Goal: Task Accomplishment & Management: Use online tool/utility

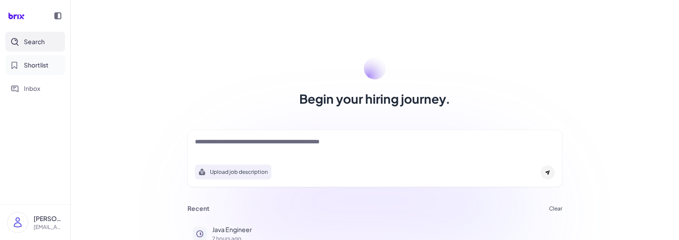
click at [52, 74] on button "Shortlist" at bounding box center [35, 65] width 60 height 20
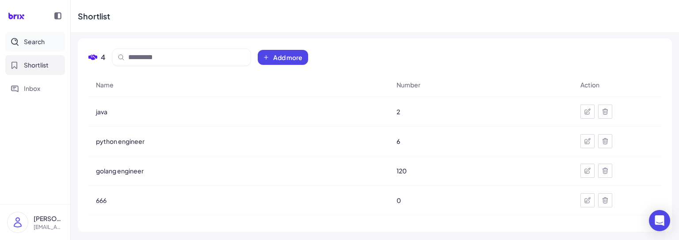
click at [39, 41] on span "Search" at bounding box center [34, 41] width 21 height 9
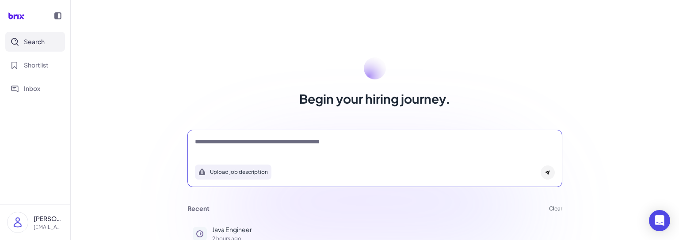
click at [246, 144] on textarea at bounding box center [375, 142] width 360 height 11
click at [228, 222] on button "Java Engineer 2 hours ago" at bounding box center [374, 233] width 375 height 27
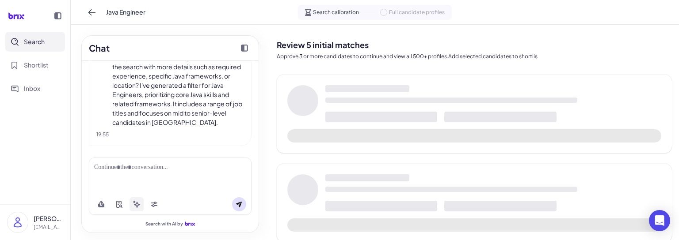
scroll to position [73, 0]
click at [97, 201] on button at bounding box center [101, 204] width 14 height 14
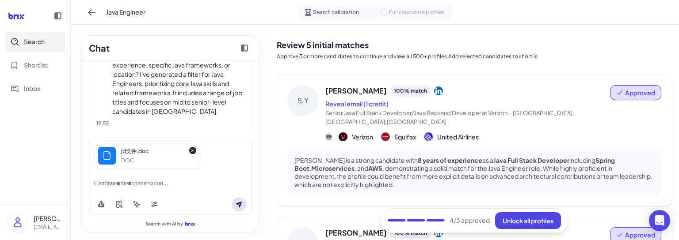
click at [239, 204] on icon at bounding box center [238, 204] width 7 height 7
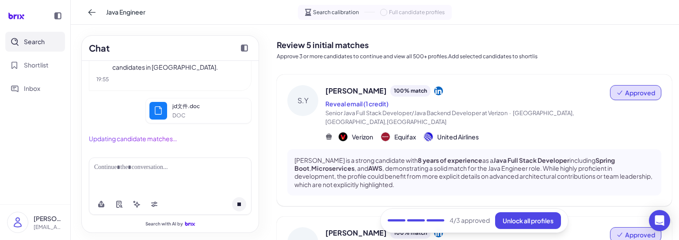
scroll to position [126, 0]
click at [99, 204] on icon at bounding box center [101, 206] width 6 height 4
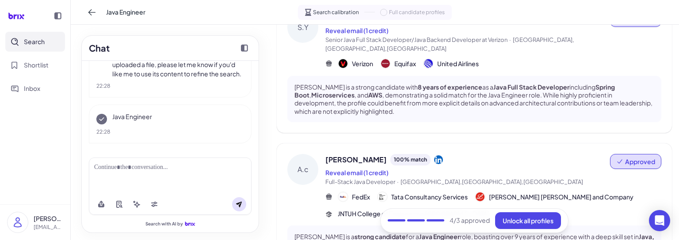
scroll to position [291, 0]
click at [156, 170] on div at bounding box center [170, 167] width 152 height 9
click at [101, 205] on icon at bounding box center [101, 203] width 4 height 5
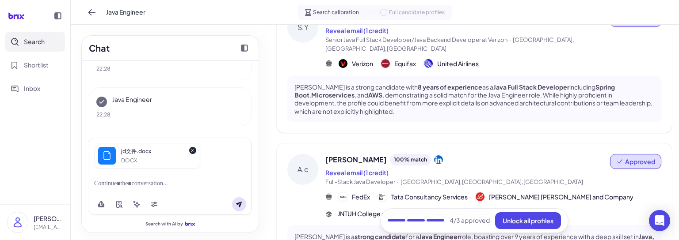
scroll to position [311, 0]
click at [241, 205] on icon at bounding box center [238, 204] width 7 height 7
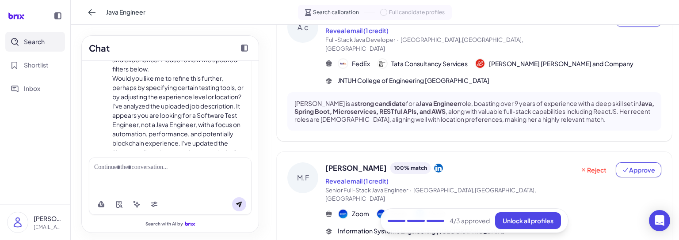
scroll to position [626, 0]
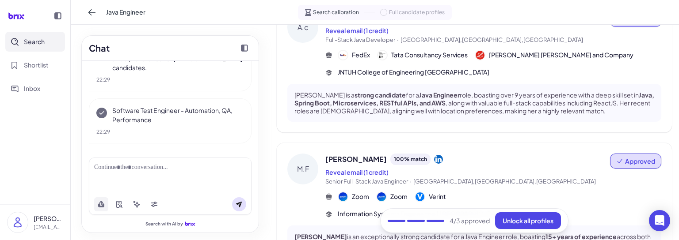
click at [99, 201] on icon at bounding box center [101, 204] width 7 height 7
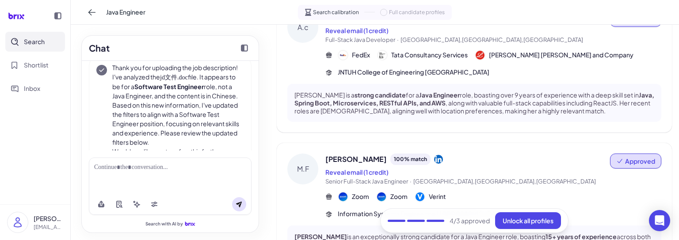
scroll to position [257, 0]
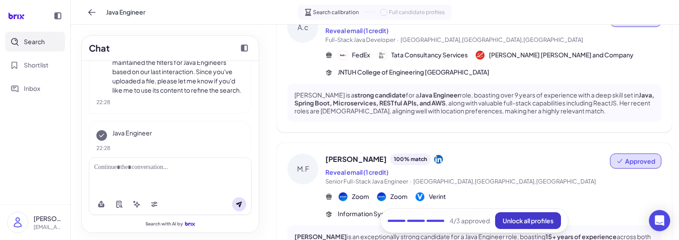
click at [538, 223] on span "Unlock all profiles" at bounding box center [527, 221] width 51 height 8
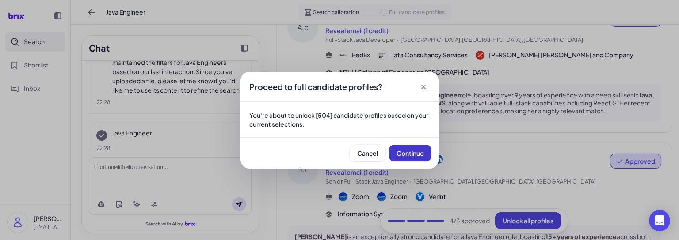
click at [408, 156] on span "Continue" at bounding box center [409, 153] width 27 height 8
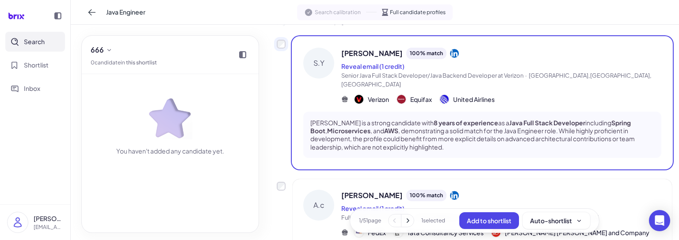
scroll to position [73, 0]
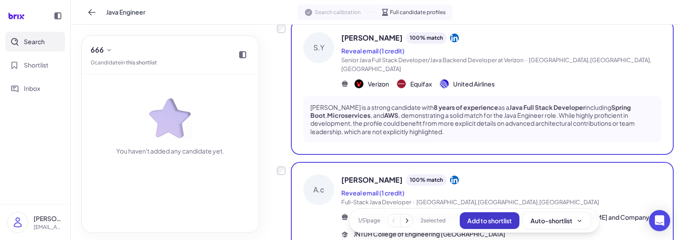
click at [488, 220] on span "Add to shortlist" at bounding box center [489, 221] width 45 height 8
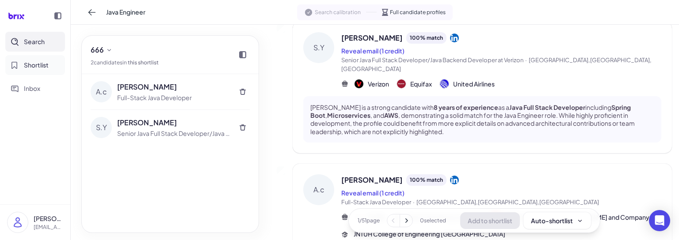
click at [56, 66] on button "Shortlist" at bounding box center [35, 65] width 60 height 20
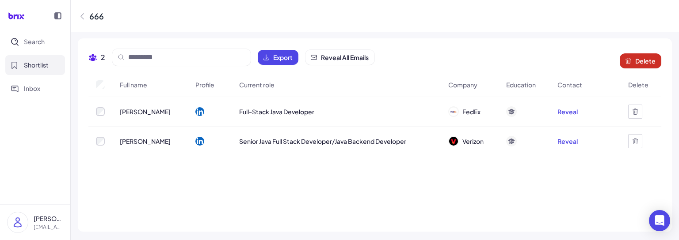
click at [631, 62] on icon at bounding box center [627, 60] width 7 height 7
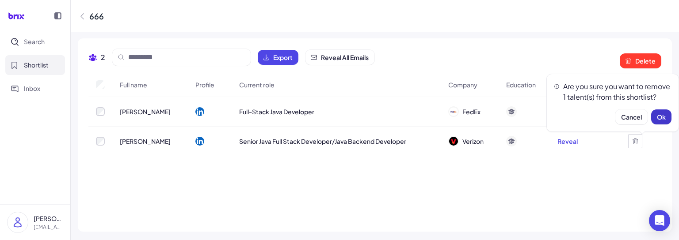
click at [659, 118] on span "Ok" at bounding box center [661, 117] width 9 height 8
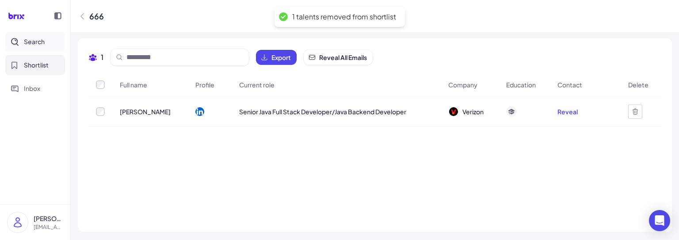
click at [28, 45] on span "Search" at bounding box center [34, 41] width 21 height 9
